Goal: Task Accomplishment & Management: Use online tool/utility

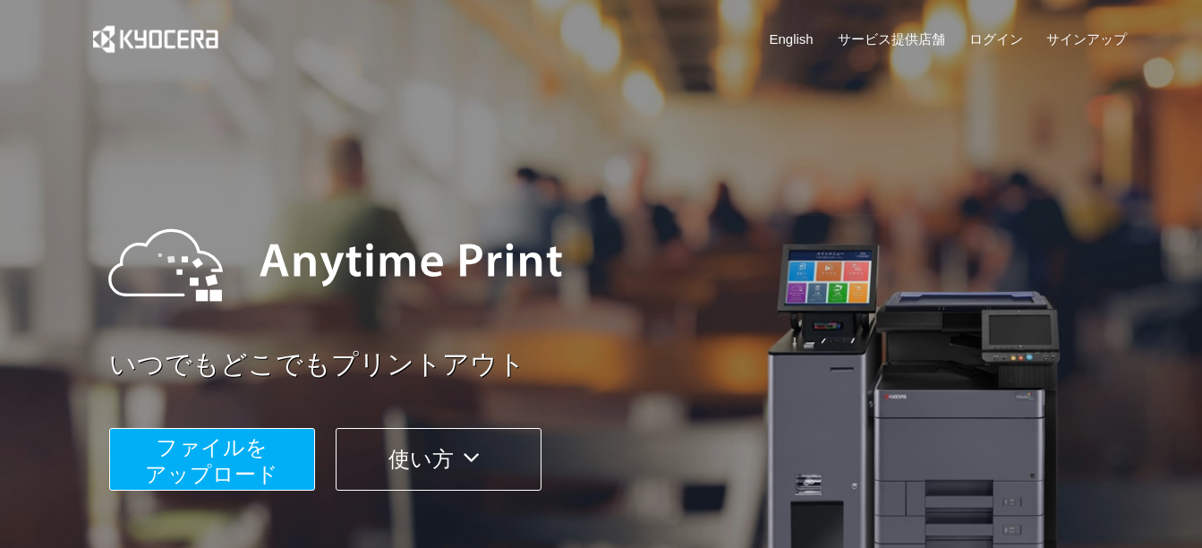
click at [215, 458] on span "ファイルを ​​アップロード" at bounding box center [211, 460] width 133 height 51
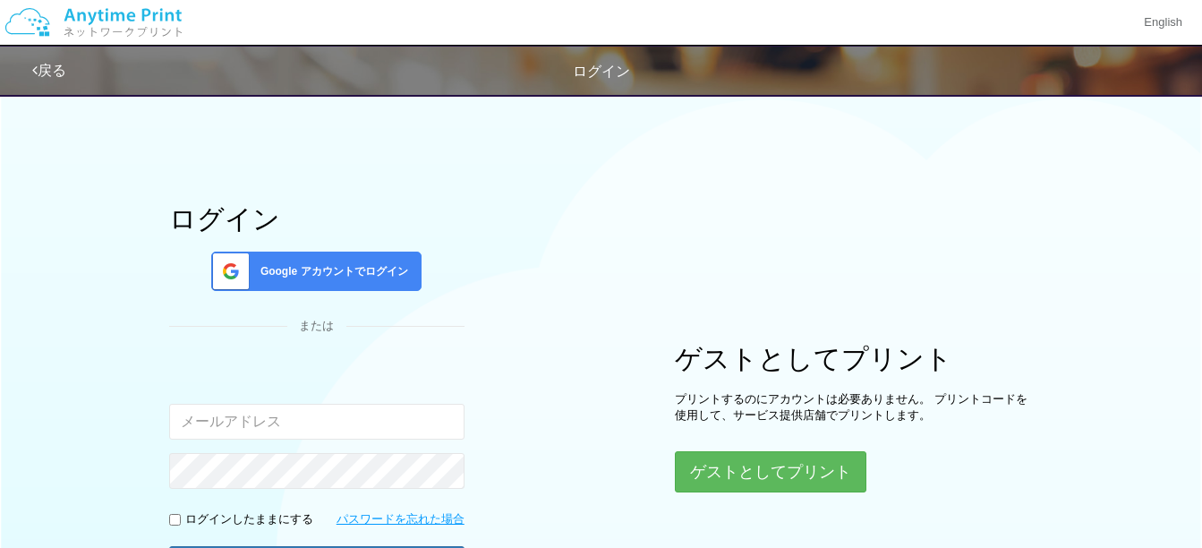
drag, startPoint x: 226, startPoint y: 421, endPoint x: 179, endPoint y: 419, distance: 47.5
drag, startPoint x: 179, startPoint y: 419, endPoint x: 190, endPoint y: 415, distance: 11.3
click at [190, 415] on input "email" at bounding box center [316, 422] width 295 height 36
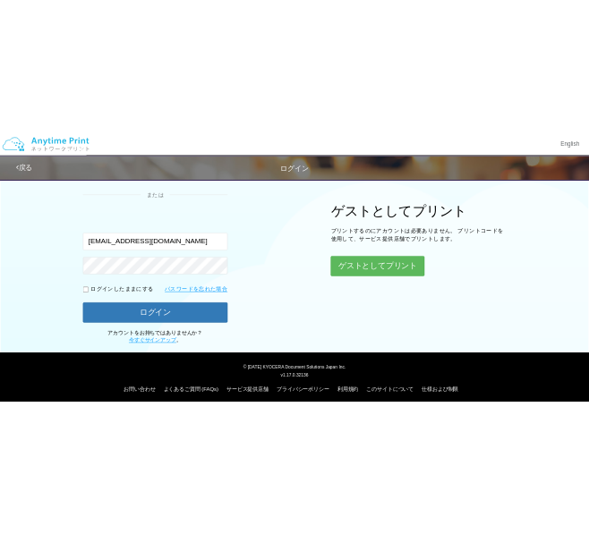
scroll to position [212, 0]
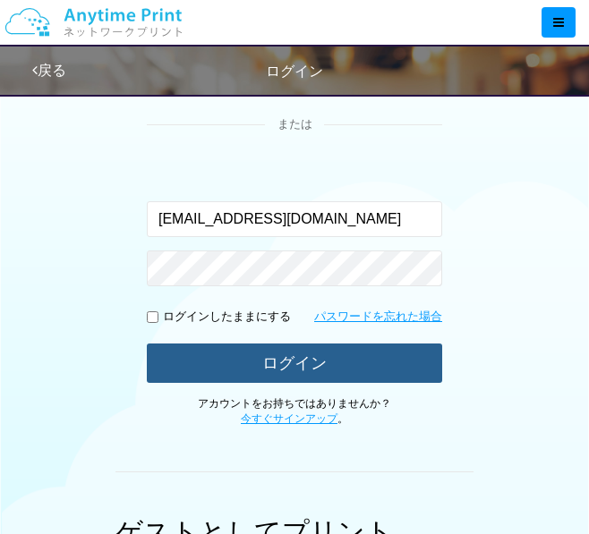
click at [206, 364] on button "ログイン" at bounding box center [294, 363] width 295 height 39
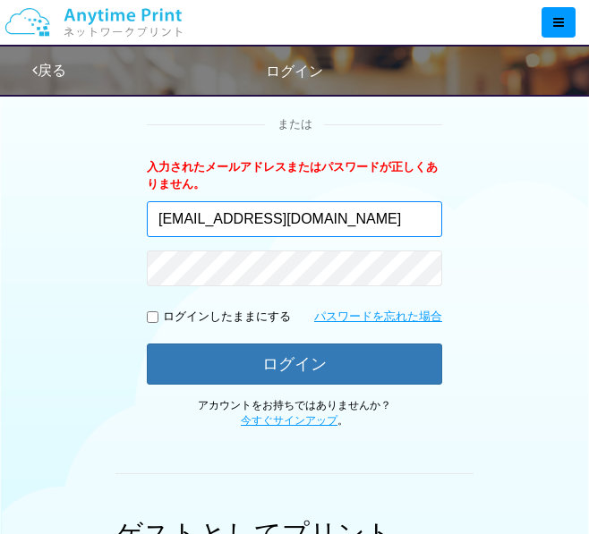
click at [411, 227] on input "nukuiosamu2000@outlook.co.jp" at bounding box center [294, 219] width 295 height 36
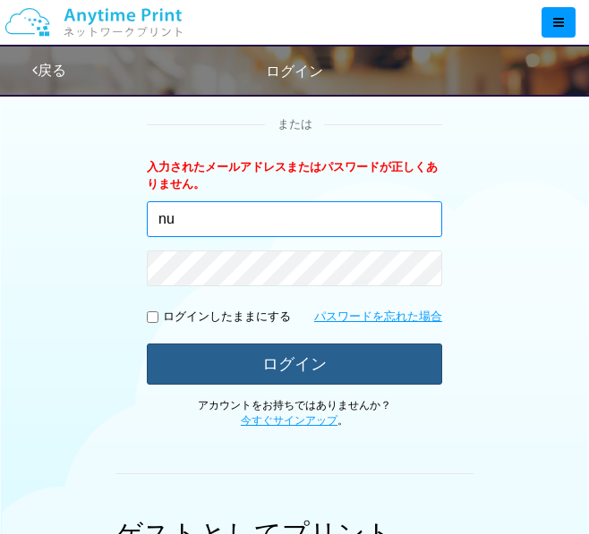
type input "n"
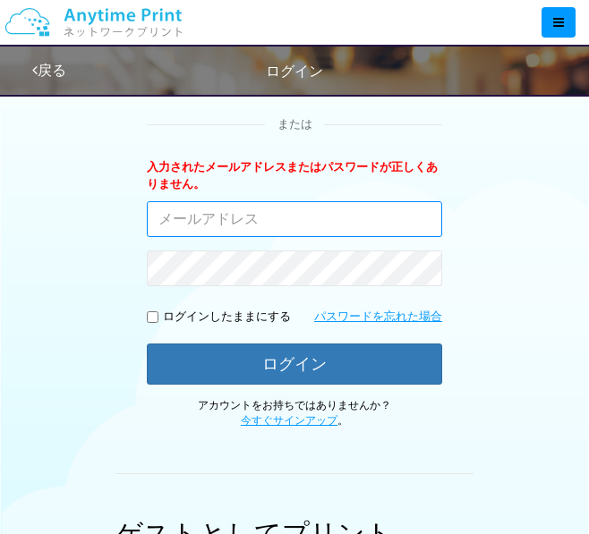
drag, startPoint x: 243, startPoint y: 220, endPoint x: 255, endPoint y: 234, distance: 18.4
drag, startPoint x: 255, startPoint y: 234, endPoint x: 254, endPoint y: 220, distance: 13.5
drag, startPoint x: 254, startPoint y: 220, endPoint x: 208, endPoint y: 226, distance: 46.9
drag, startPoint x: 208, startPoint y: 226, endPoint x: 190, endPoint y: 218, distance: 19.6
drag, startPoint x: 190, startPoint y: 218, endPoint x: 149, endPoint y: 218, distance: 41.2
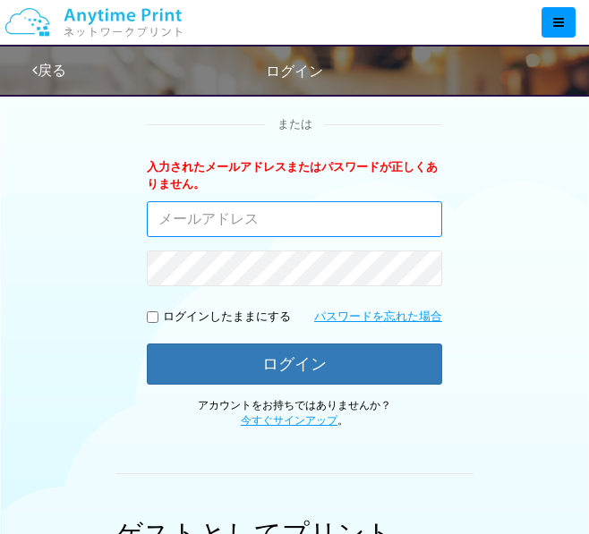
click at [149, 218] on input "email" at bounding box center [294, 219] width 295 height 36
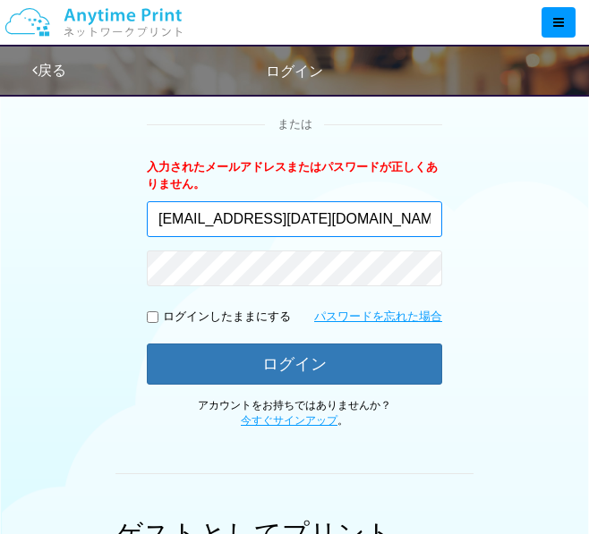
type input "nukui.20@maia.eonet.ne.jp"
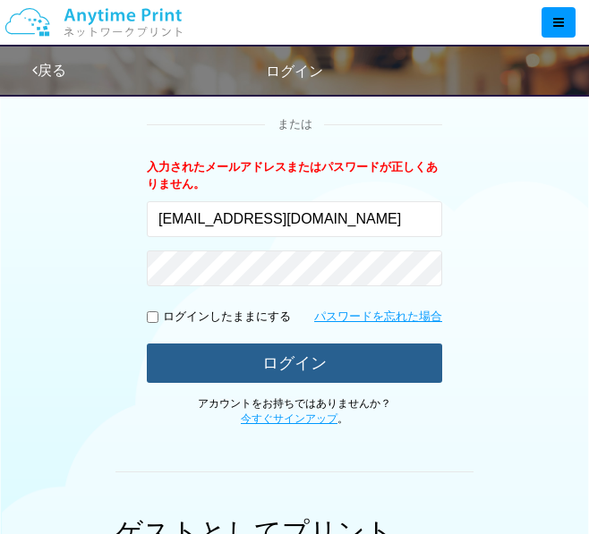
click at [231, 370] on button "ログイン" at bounding box center [294, 363] width 295 height 39
click at [271, 354] on button "ログイン" at bounding box center [294, 363] width 295 height 39
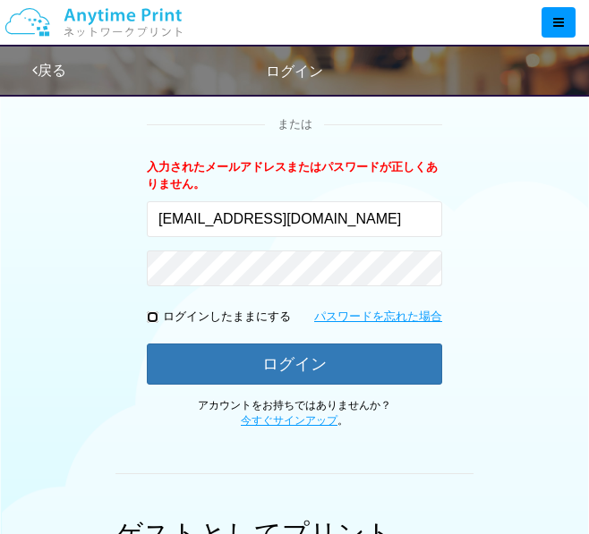
click at [148, 316] on input "checkbox" at bounding box center [153, 318] width 12 height 12
checkbox input "true"
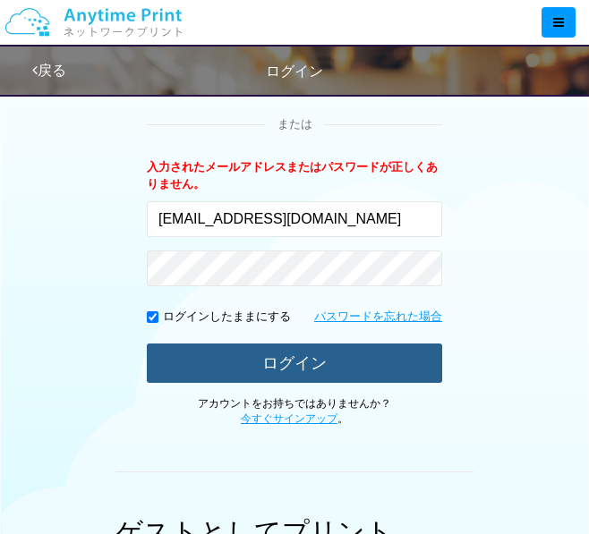
click at [269, 357] on button "ログイン" at bounding box center [294, 363] width 295 height 39
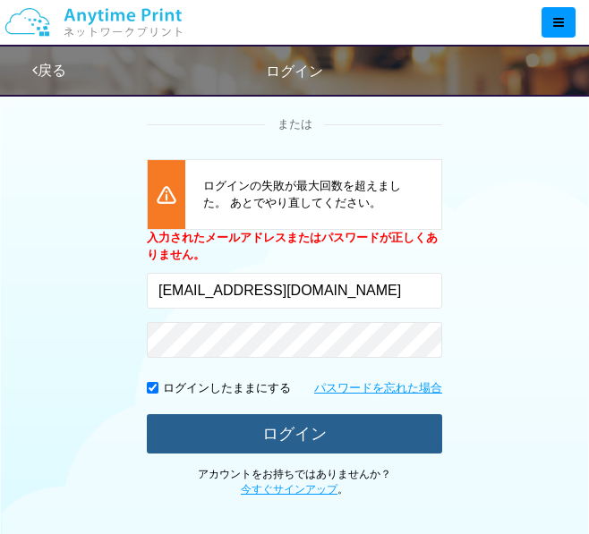
click at [180, 433] on button "ログイン" at bounding box center [294, 433] width 295 height 39
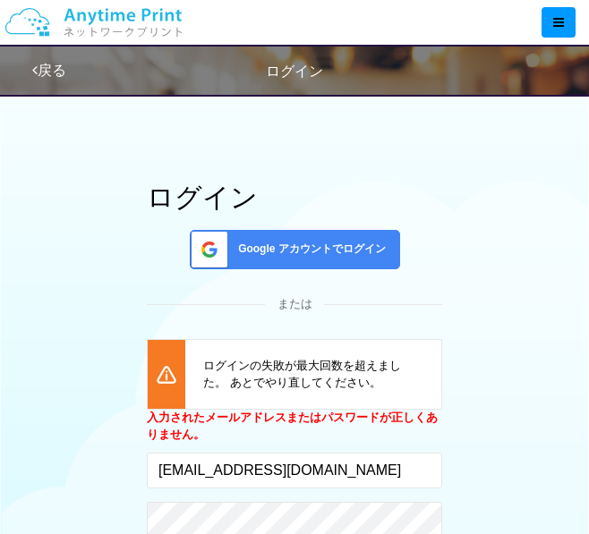
scroll to position [0, 0]
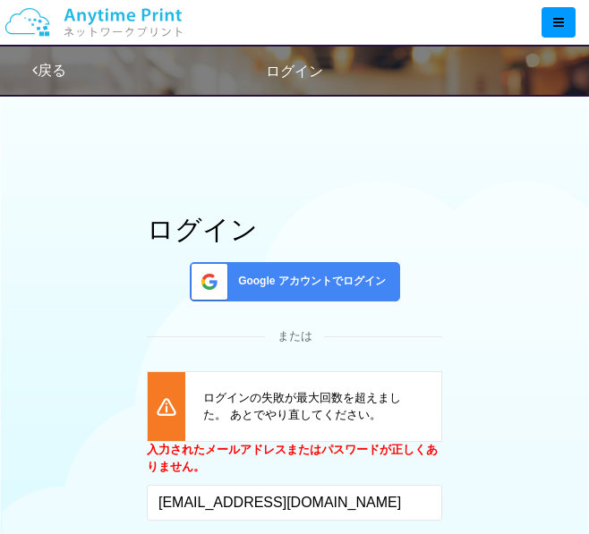
click at [338, 287] on span "Google アカウントでログイン" at bounding box center [308, 281] width 155 height 15
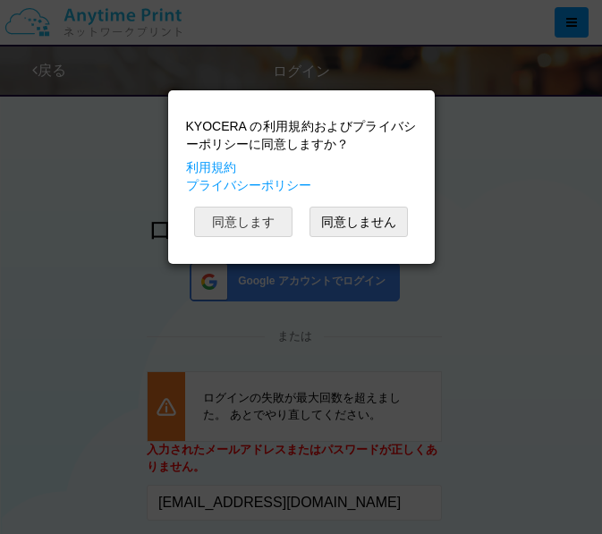
click at [237, 223] on button "同意します" at bounding box center [243, 222] width 98 height 30
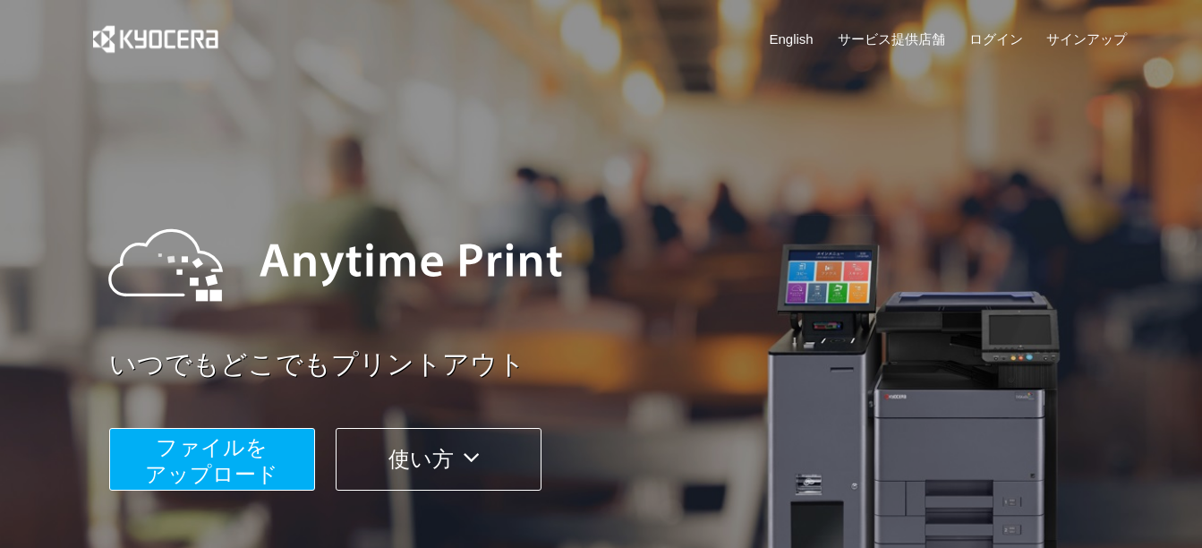
click at [239, 471] on span "ファイルを ​​アップロード" at bounding box center [211, 460] width 133 height 51
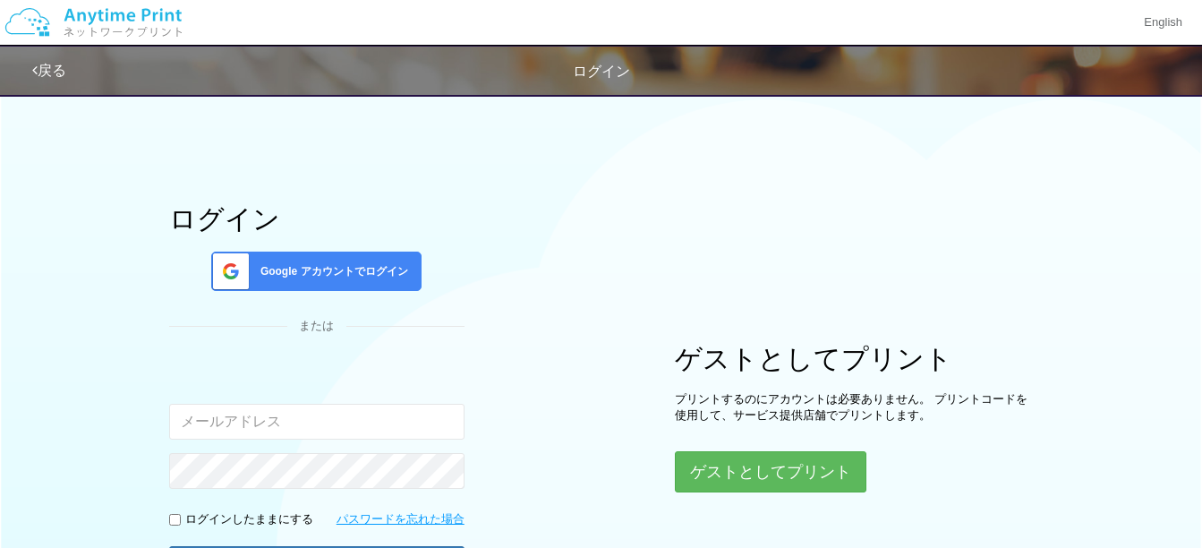
click at [237, 433] on input "email" at bounding box center [316, 422] width 295 height 36
type input "[EMAIL_ADDRESS][DOMAIN_NAME]"
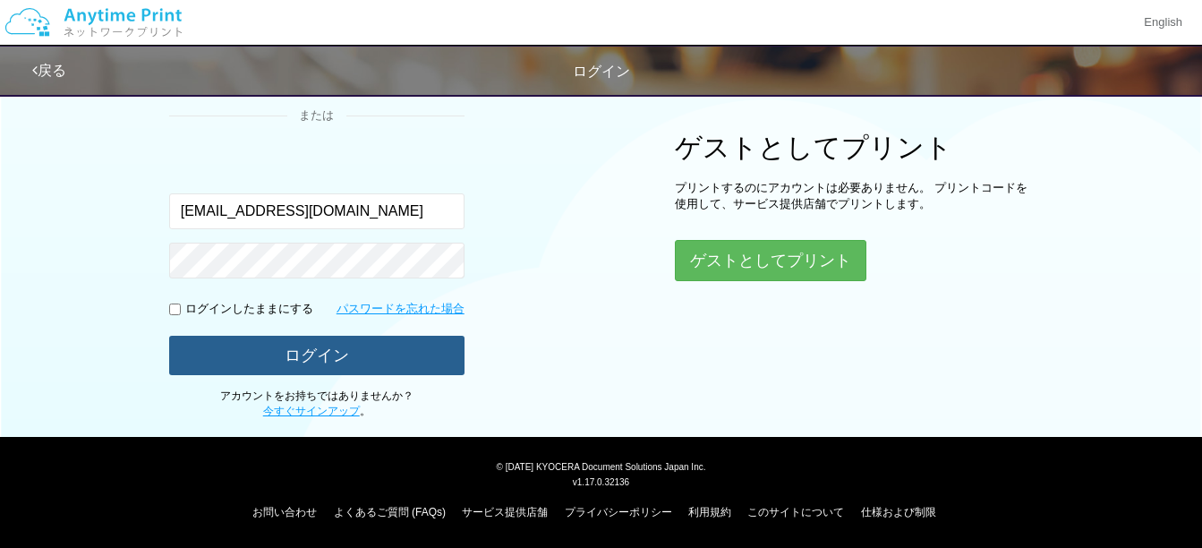
scroll to position [210, 0]
click at [319, 359] on button "ログイン" at bounding box center [316, 355] width 295 height 39
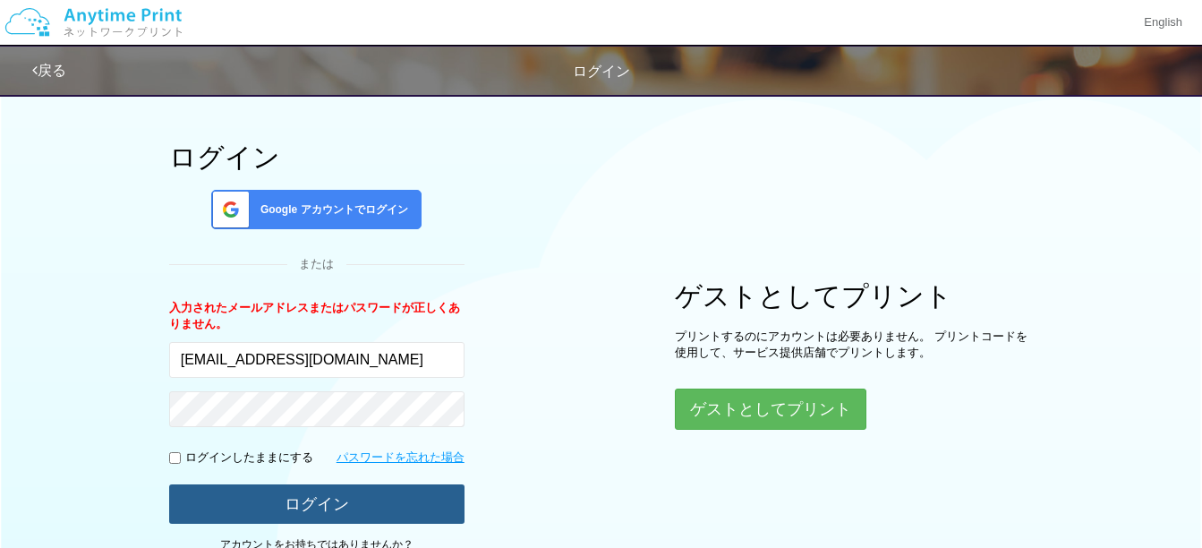
scroll to position [0, 0]
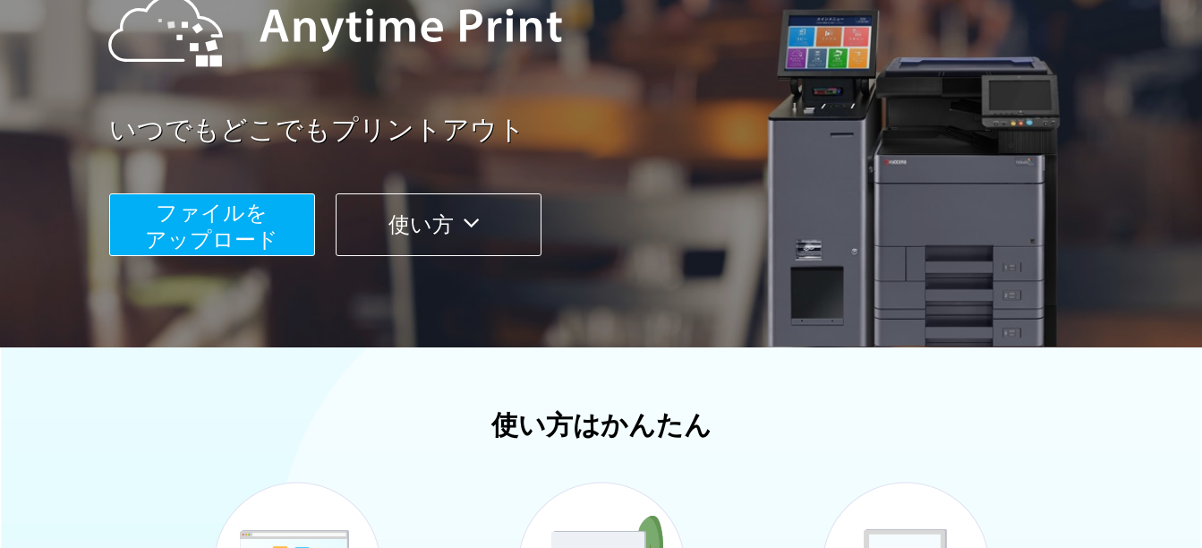
scroll to position [269, 0]
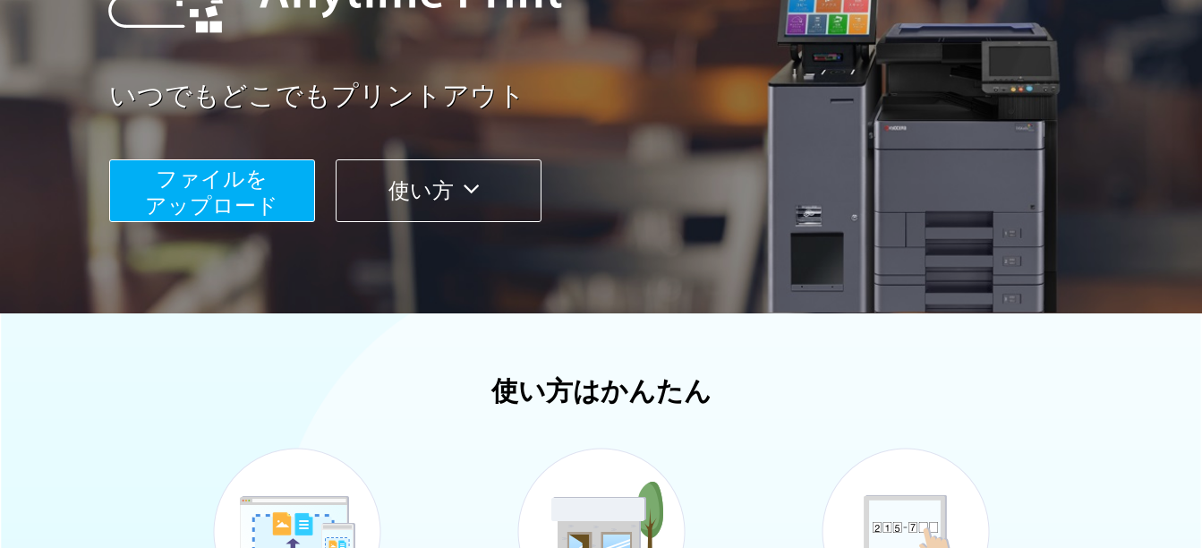
drag, startPoint x: 203, startPoint y: 184, endPoint x: 525, endPoint y: 358, distance: 365.3
click at [505, 369] on div "English サービス提供店舗 ログイン サインアップ いつでもどこでもプリントアウト ファイルを ​​アップロード 使い方 使い方はかんたん ファイルをア…" at bounding box center [601, 286] width 1202 height 1111
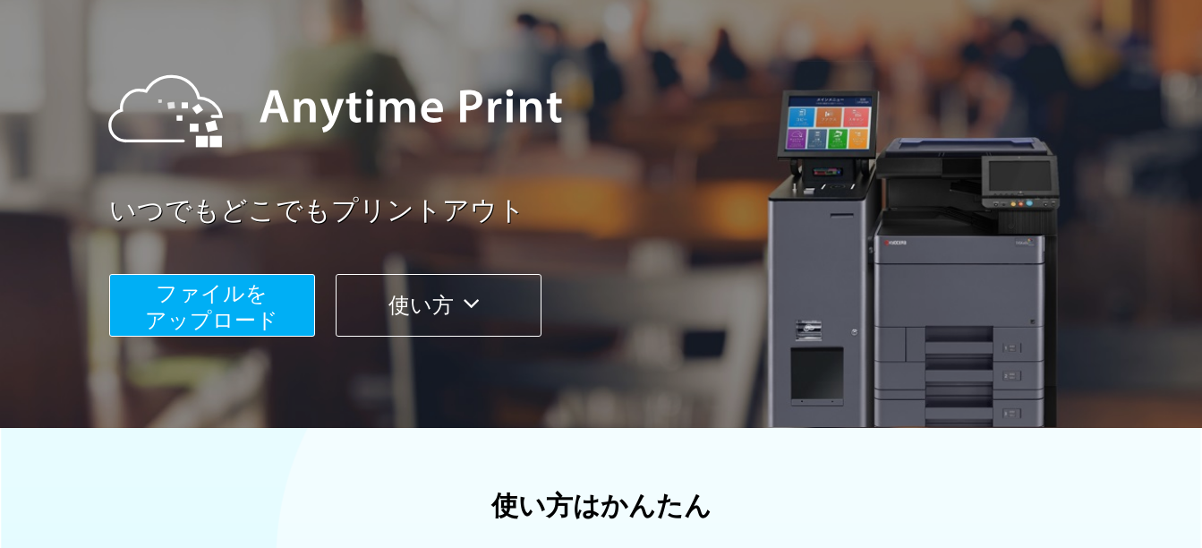
scroll to position [179, 0]
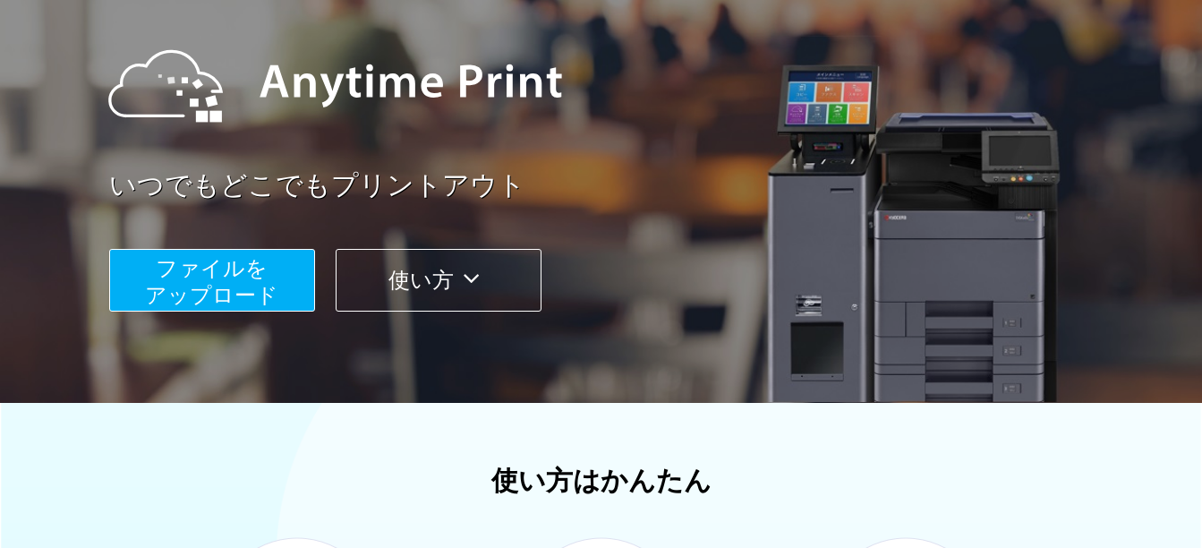
click at [232, 279] on span "ファイルを ​​アップロード" at bounding box center [211, 281] width 133 height 51
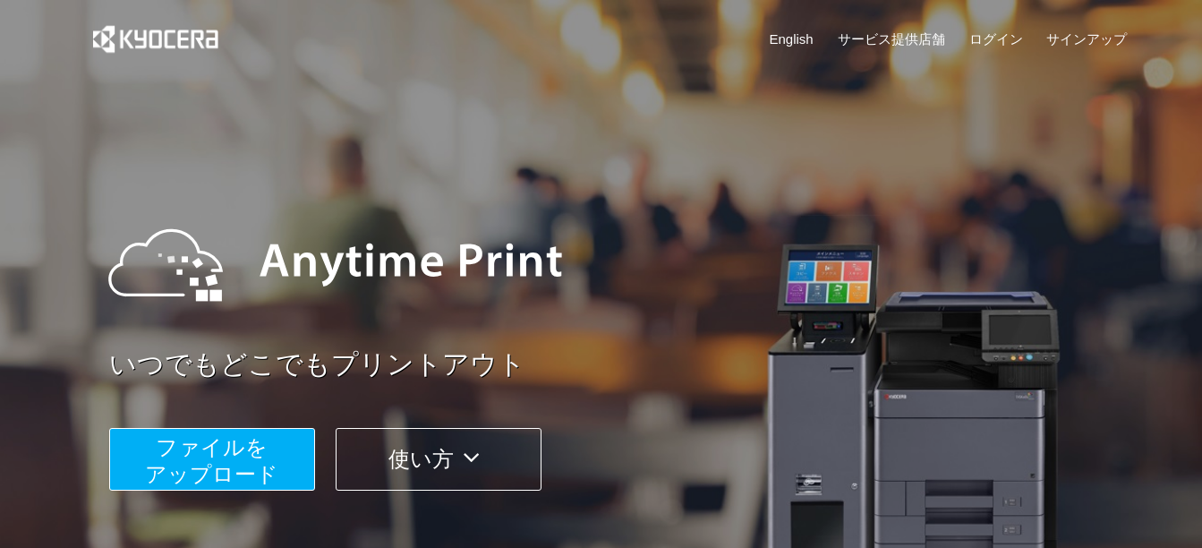
click at [268, 471] on span "ファイルを ​​アップロード" at bounding box center [211, 460] width 133 height 51
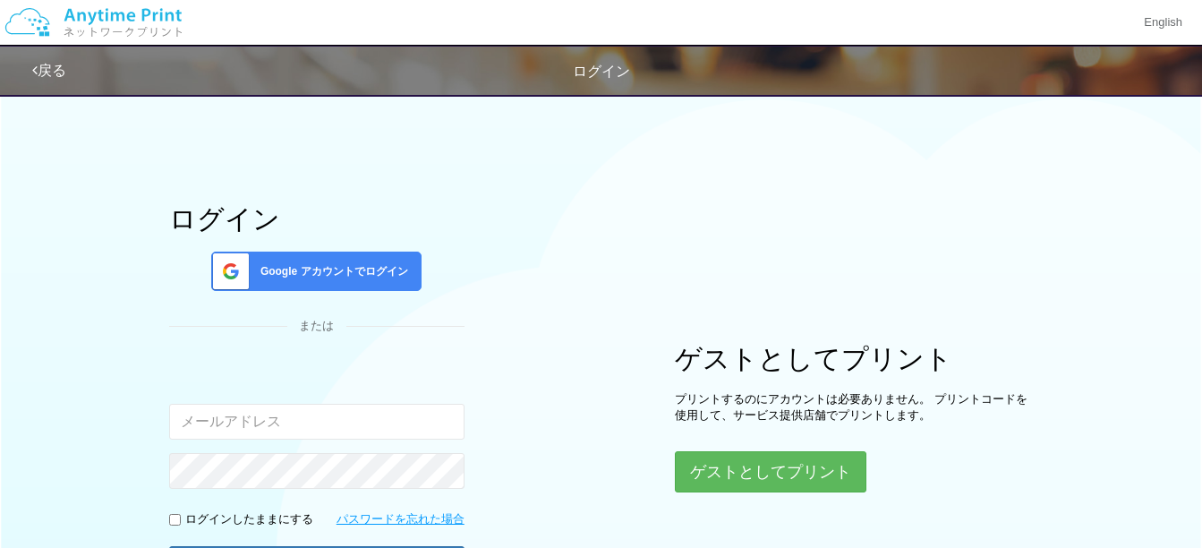
drag, startPoint x: 275, startPoint y: 420, endPoint x: 232, endPoint y: 424, distance: 43.2
click at [232, 424] on input "email" at bounding box center [316, 422] width 295 height 36
type input "t"
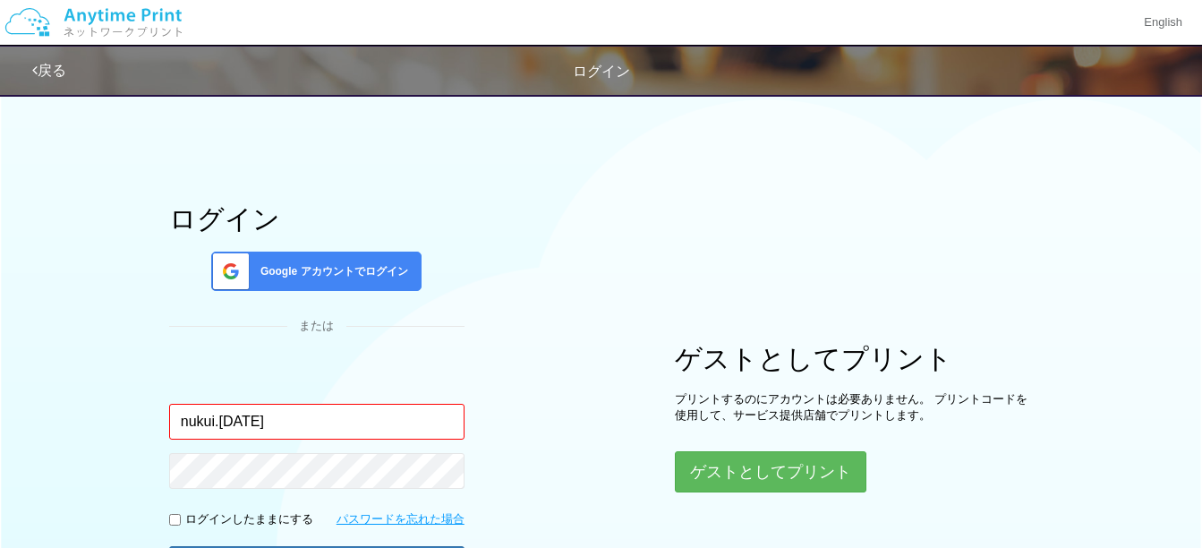
type input "[EMAIL_ADDRESS][DATE][DOMAIN_NAME]"
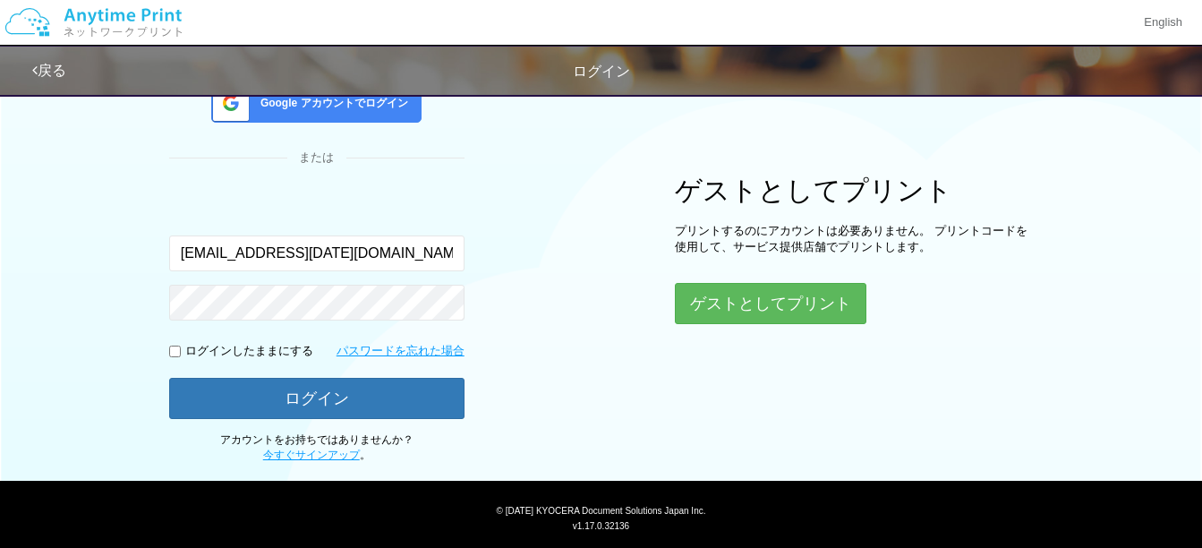
scroll to position [212, 0]
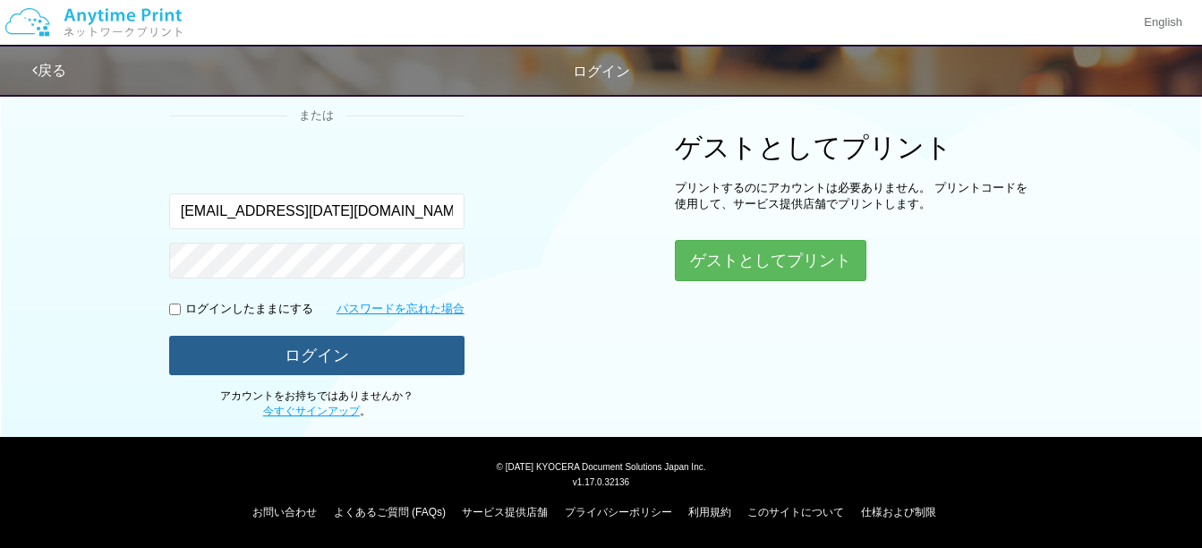
click at [319, 346] on button "ログイン" at bounding box center [316, 355] width 295 height 39
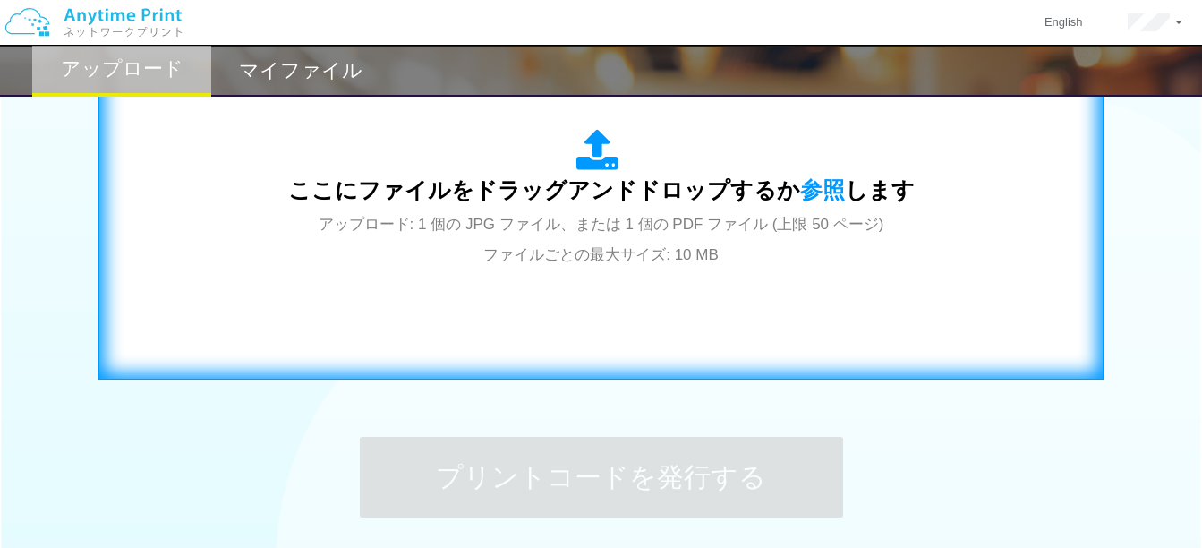
scroll to position [537, 0]
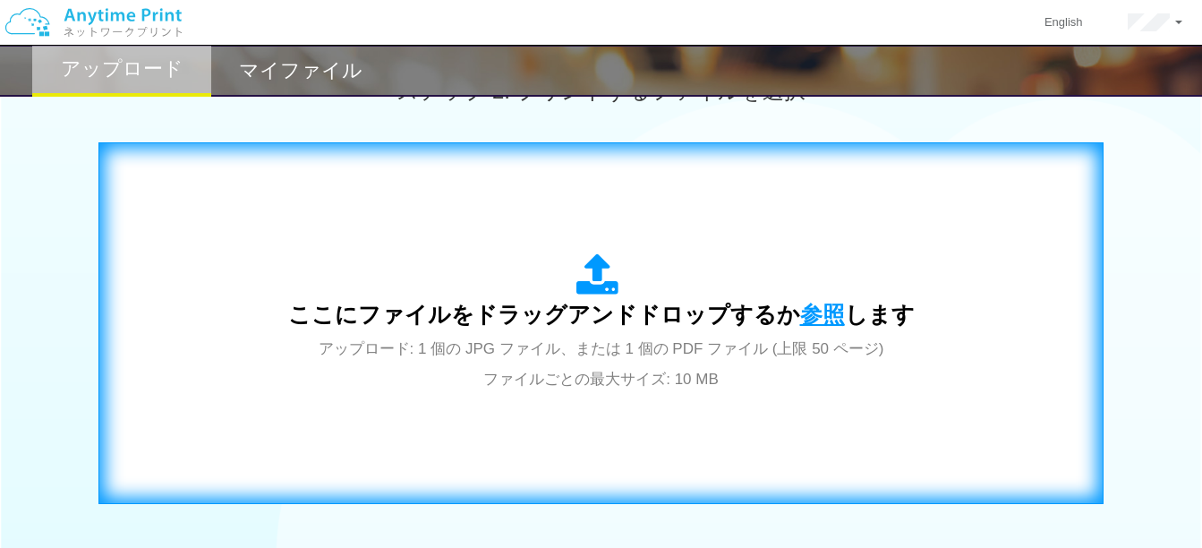
click at [819, 312] on span "参照" at bounding box center [822, 314] width 45 height 25
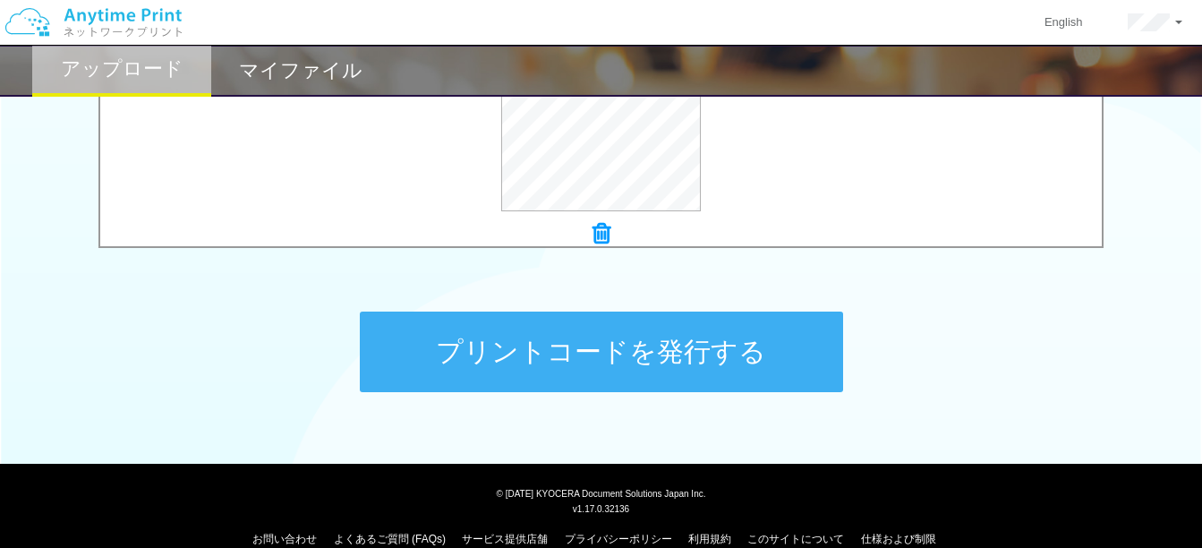
scroll to position [814, 0]
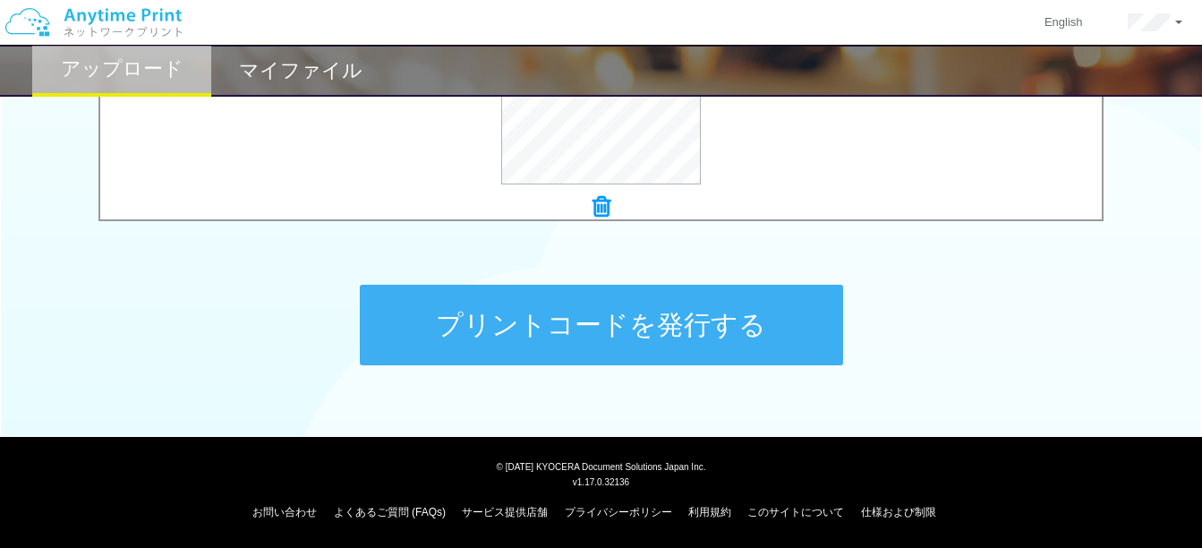
click at [521, 315] on button "プリントコードを発行する" at bounding box center [601, 325] width 483 height 81
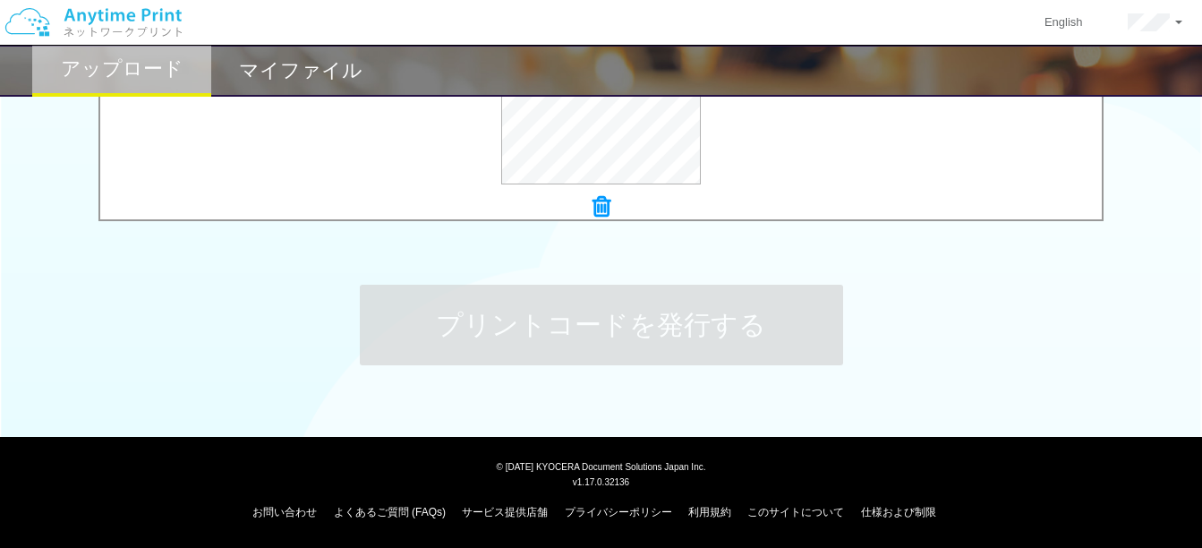
scroll to position [0, 0]
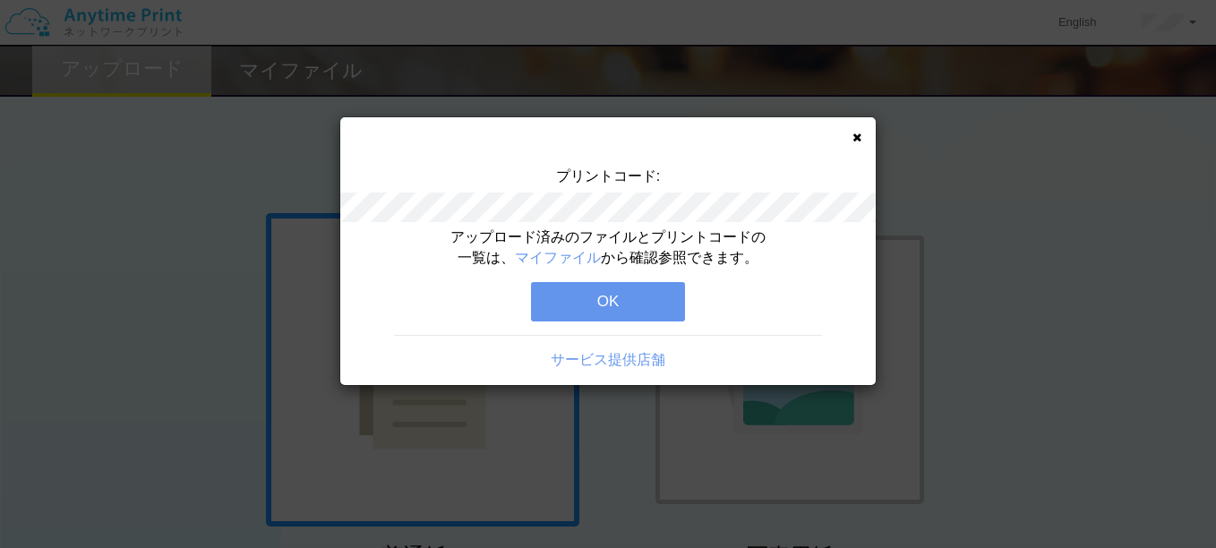
click at [593, 303] on button "OK" at bounding box center [608, 301] width 154 height 39
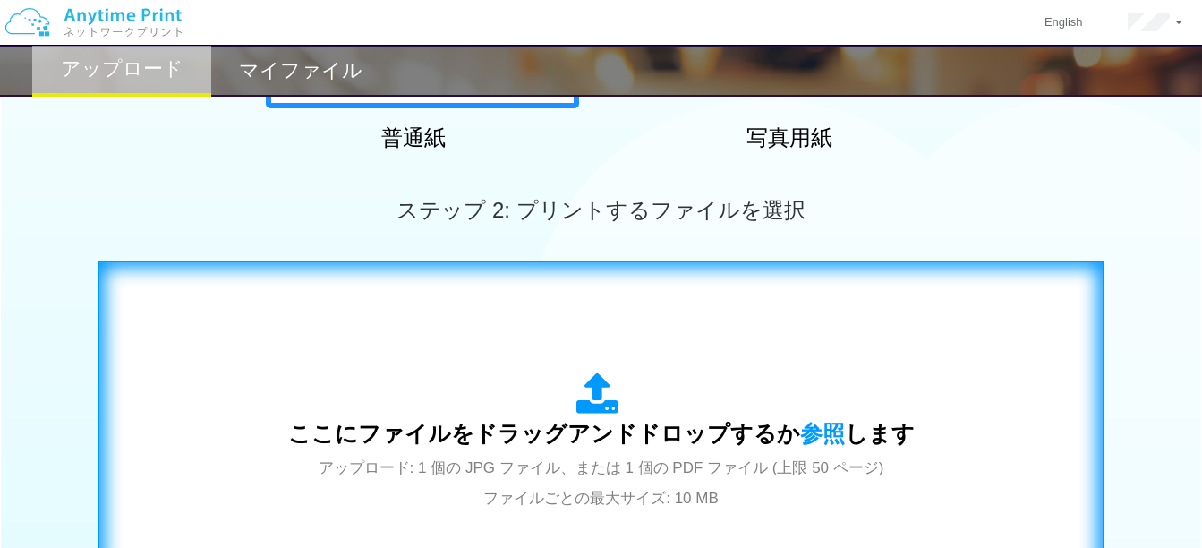
scroll to position [448, 0]
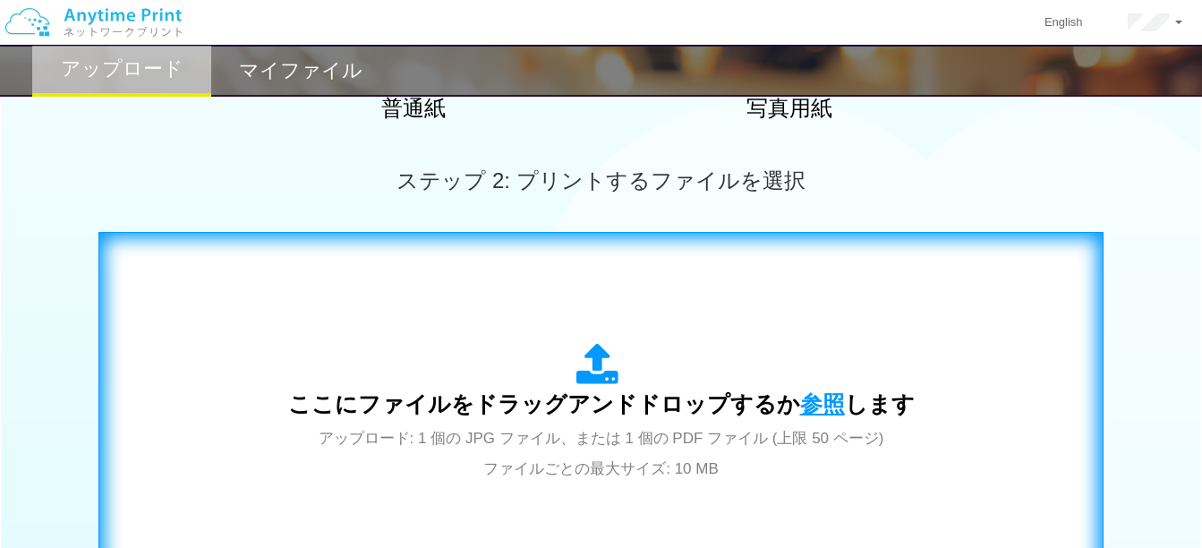
click at [818, 397] on span "参照" at bounding box center [822, 403] width 45 height 25
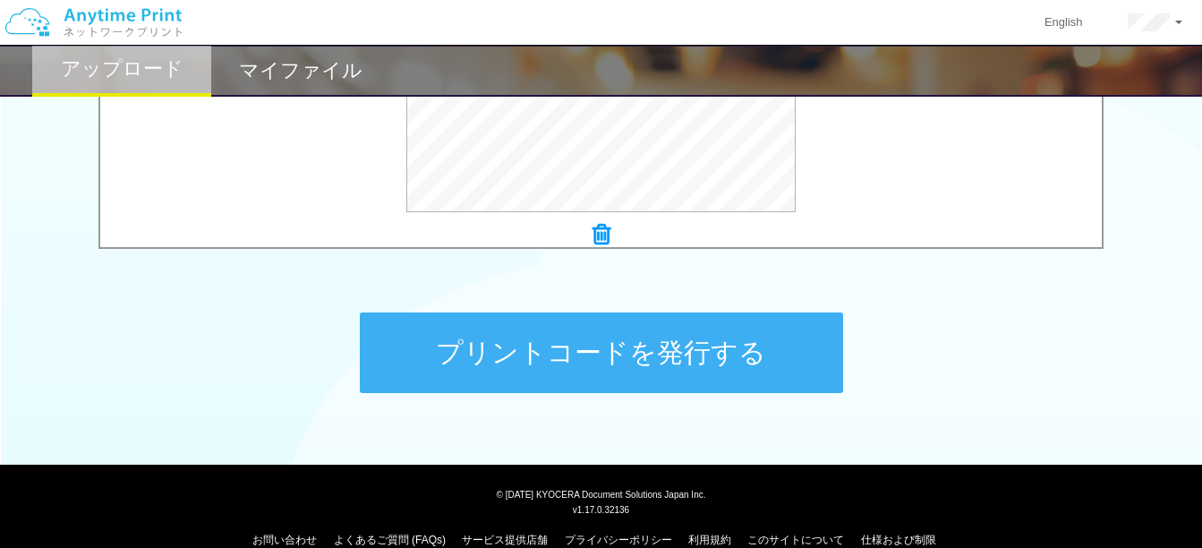
scroll to position [806, 0]
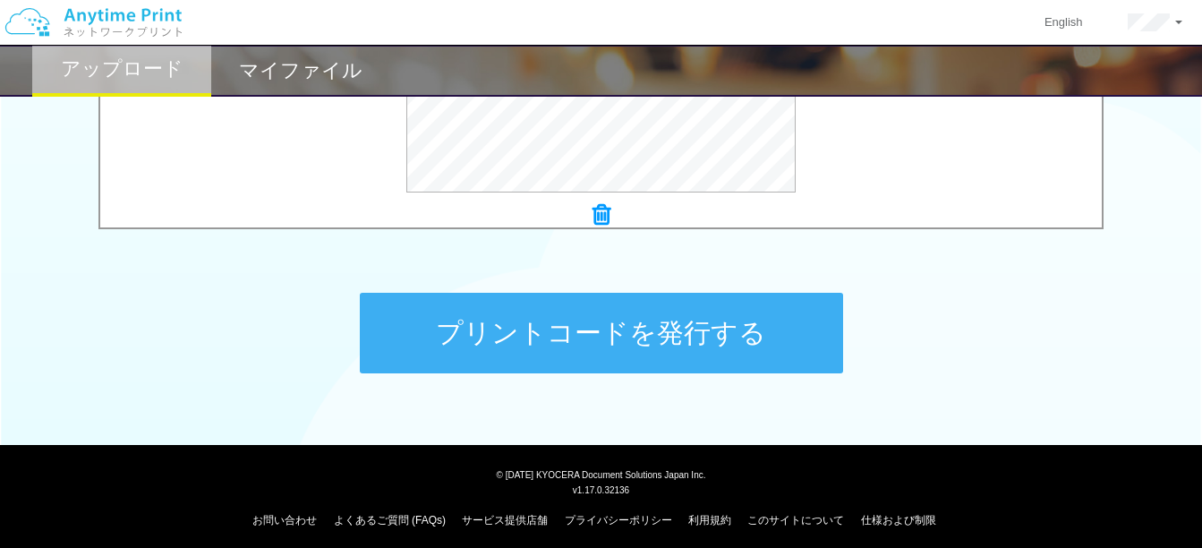
click at [533, 335] on button "プリントコードを発行する" at bounding box center [601, 333] width 483 height 81
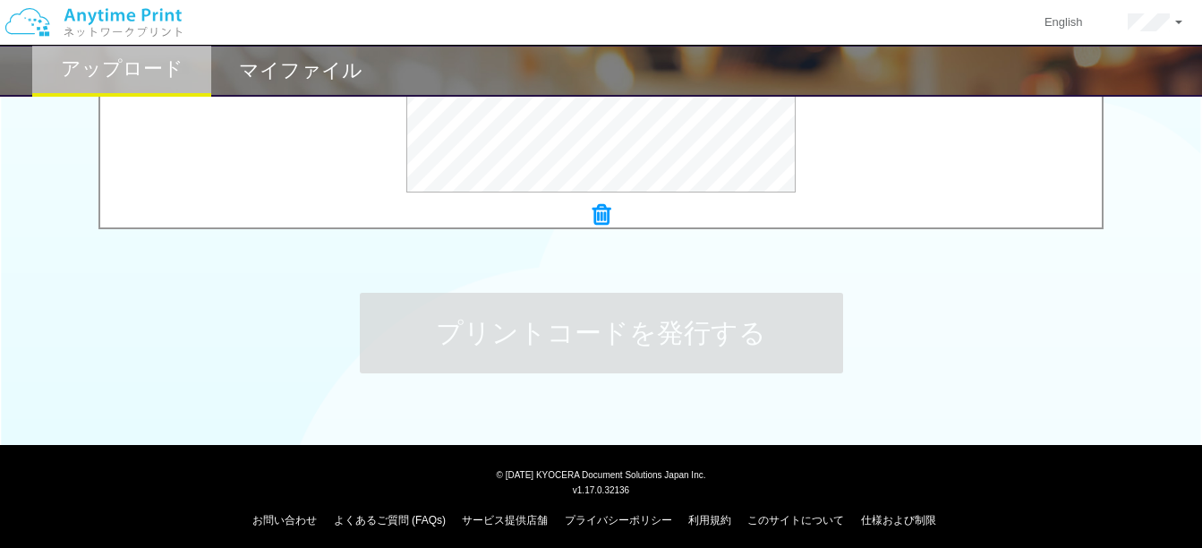
scroll to position [0, 0]
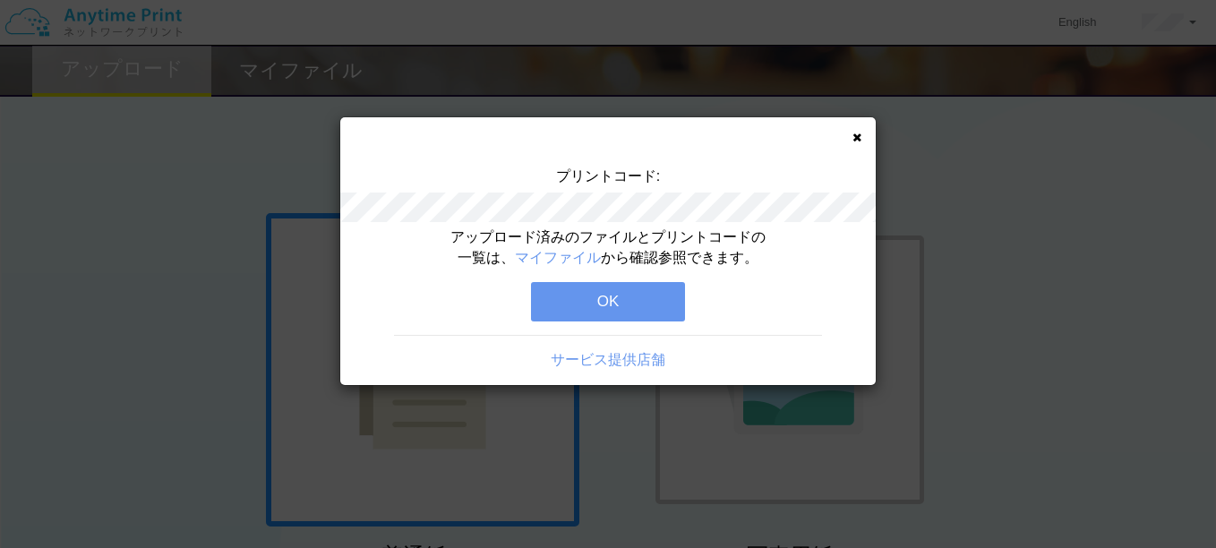
click at [621, 298] on button "OK" at bounding box center [608, 301] width 154 height 39
